Goal: Find contact information: Find contact information

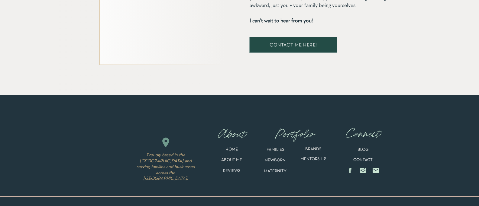
scroll to position [1229, 0]
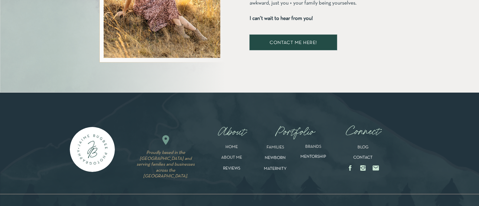
click at [368, 159] on p "CONTACT" at bounding box center [363, 158] width 31 height 5
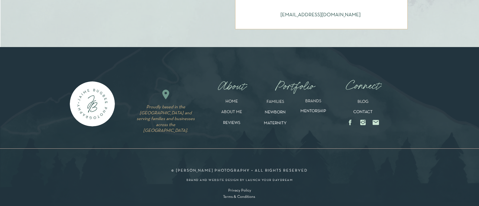
scroll to position [410, 0]
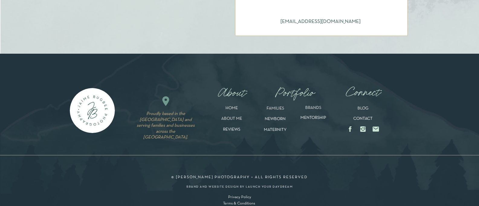
click at [281, 107] on p "FAMILIES" at bounding box center [275, 109] width 30 height 7
